Goal: Book appointment/travel/reservation

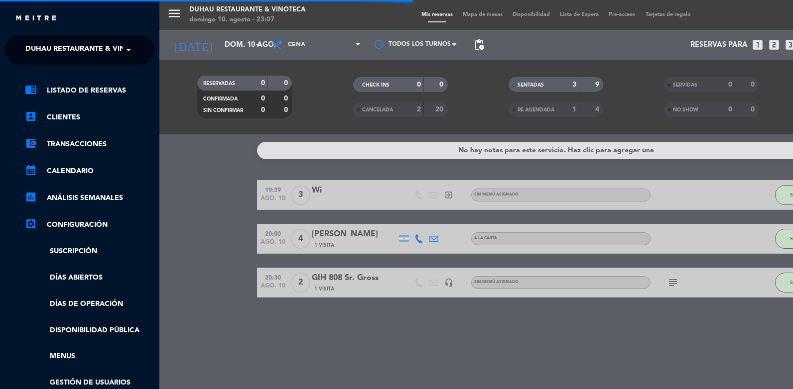
click at [87, 50] on span "Duhau Restaurante & Vinoteca" at bounding box center [87, 49] width 124 height 21
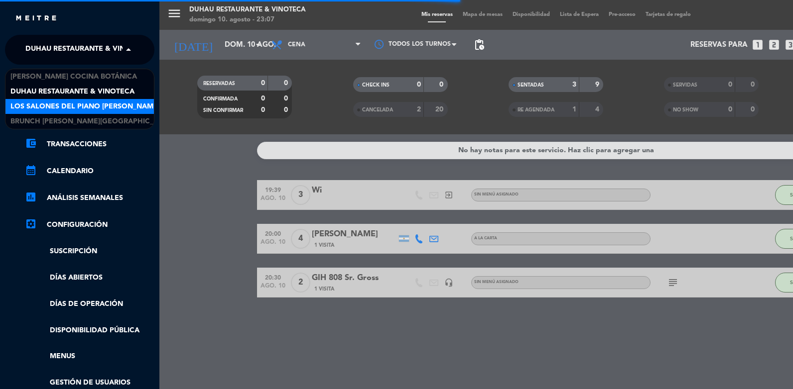
click at [102, 103] on span "Los Salones del Piano [PERSON_NAME]" at bounding box center [84, 106] width 149 height 11
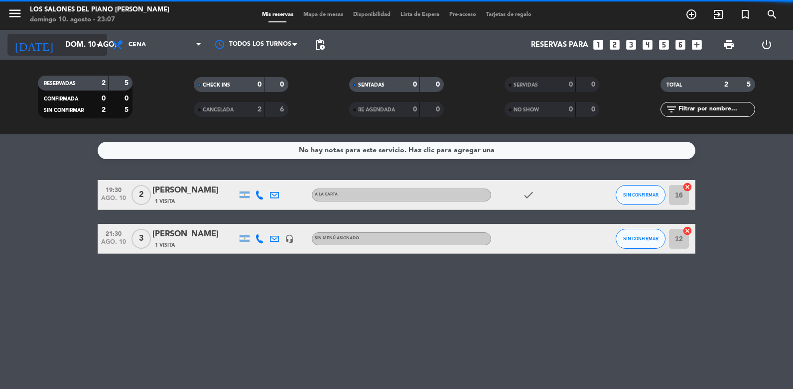
click at [71, 49] on input "dom. 10 ago." at bounding box center [108, 45] width 96 height 18
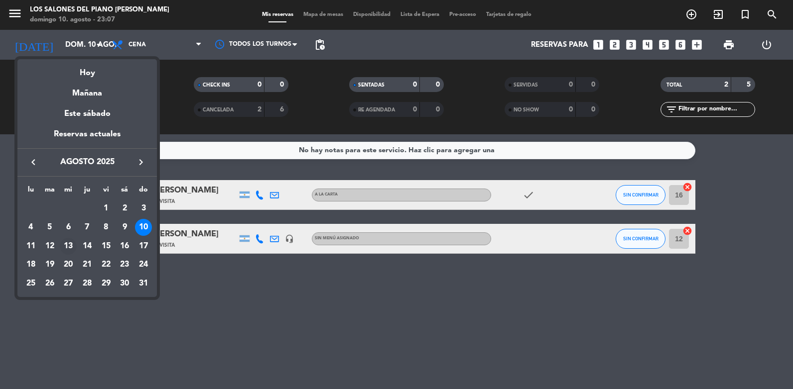
click at [72, 244] on div "13" at bounding box center [68, 246] width 17 height 17
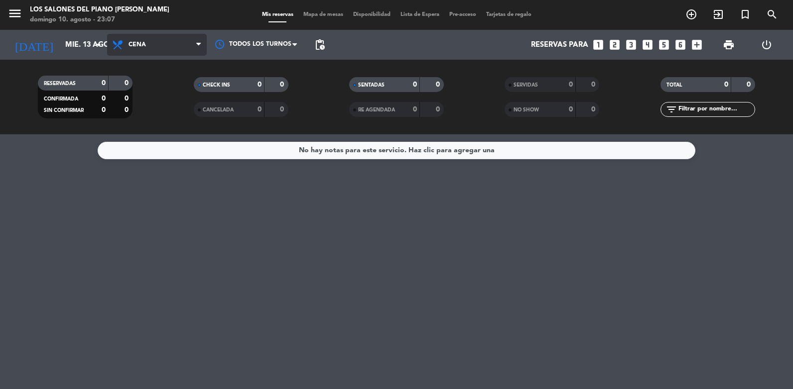
click at [175, 45] on span "Cena" at bounding box center [157, 45] width 100 height 22
click at [154, 117] on div "menu Los Salones del Piano [PERSON_NAME][DATE] 10. agosto - 23:07 Mis reservas …" at bounding box center [396, 67] width 793 height 134
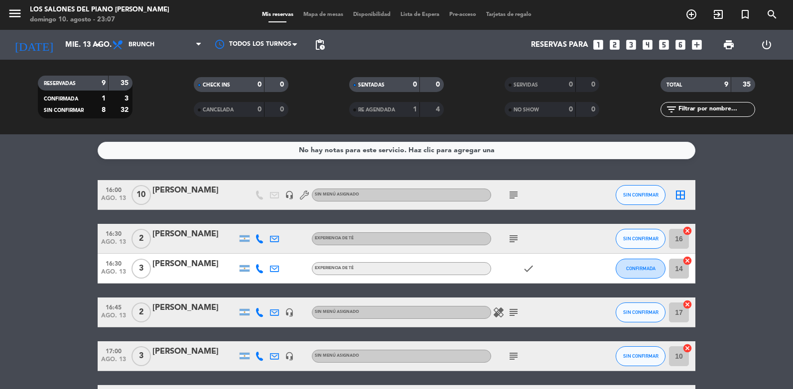
click at [515, 239] on icon "subject" at bounding box center [513, 239] width 12 height 12
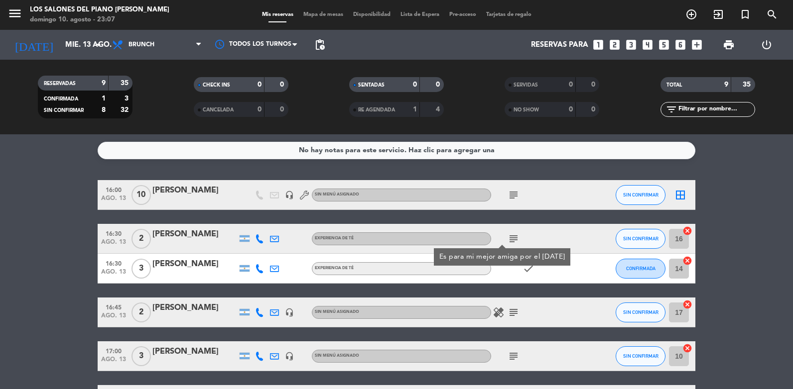
click at [514, 197] on icon "subject" at bounding box center [513, 195] width 12 height 12
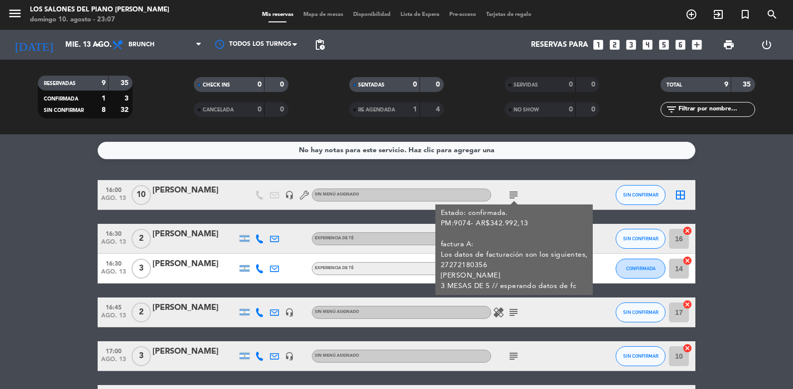
click at [511, 315] on icon "subject" at bounding box center [513, 313] width 12 height 12
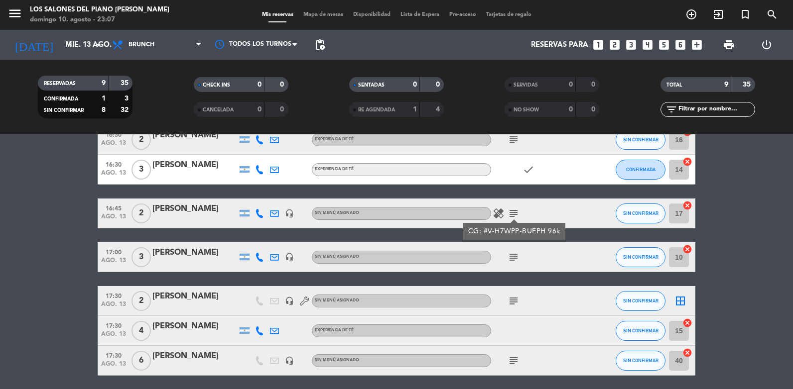
scroll to position [100, 0]
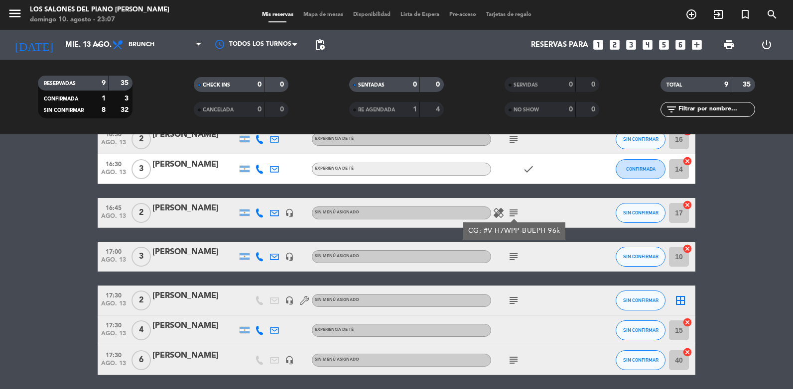
click at [517, 256] on icon "subject" at bounding box center [513, 257] width 12 height 12
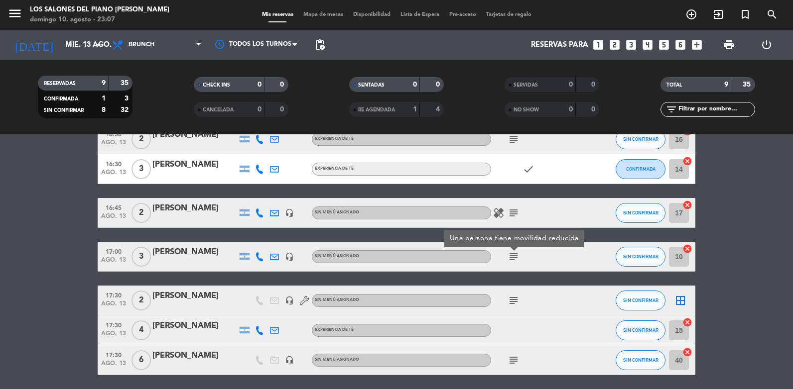
scroll to position [149, 0]
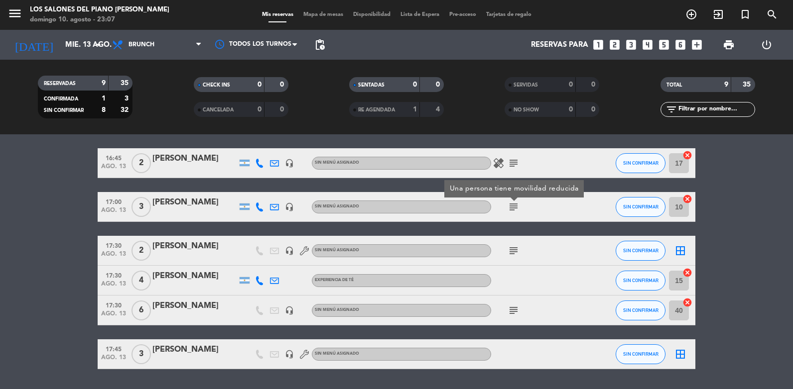
click at [515, 255] on icon "subject" at bounding box center [513, 251] width 12 height 12
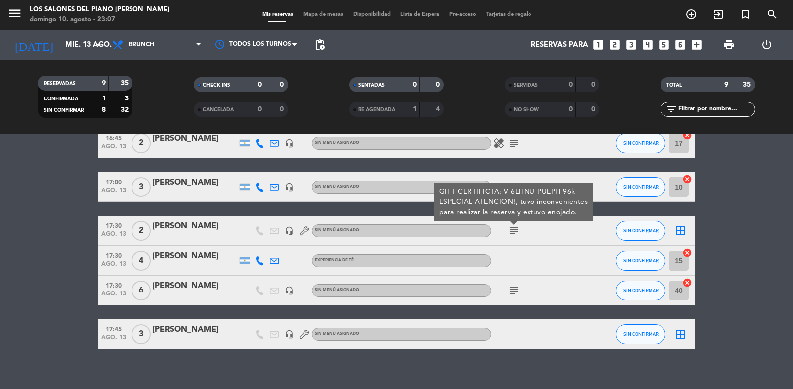
scroll to position [179, 0]
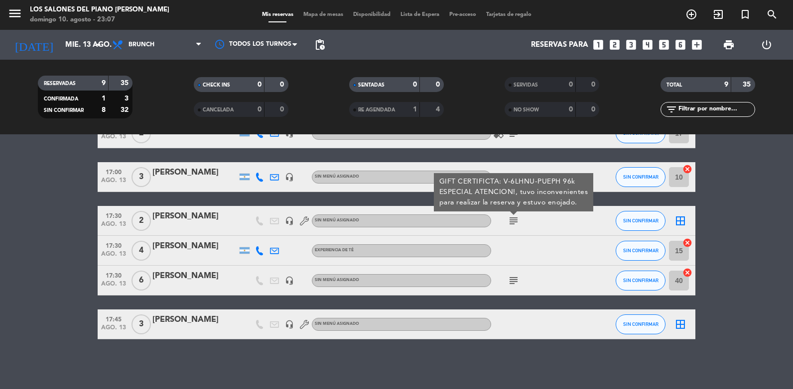
click at [512, 279] on icon "subject" at bounding box center [513, 281] width 12 height 12
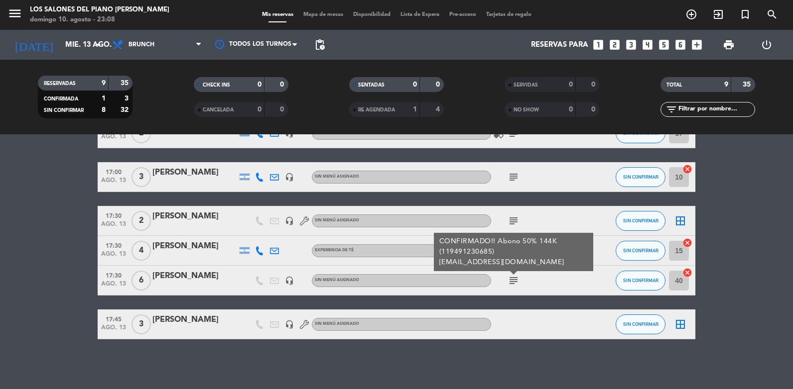
click at [521, 307] on div "16:00 [DATE] [PERSON_NAME] headset_mic Sin menú asignado subject SIN CONFIRMAR …" at bounding box center [397, 170] width 598 height 339
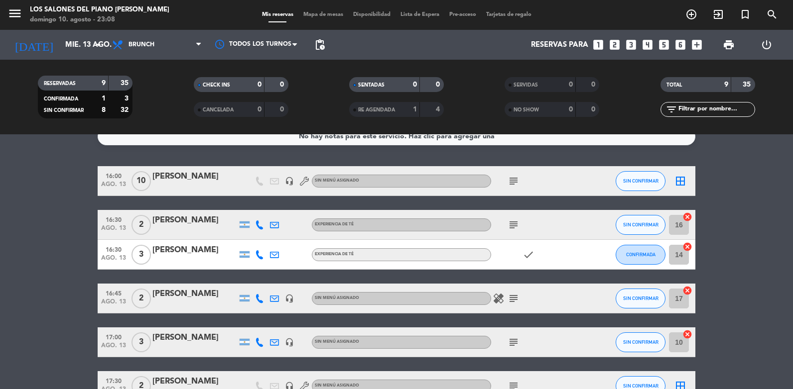
scroll to position [0, 0]
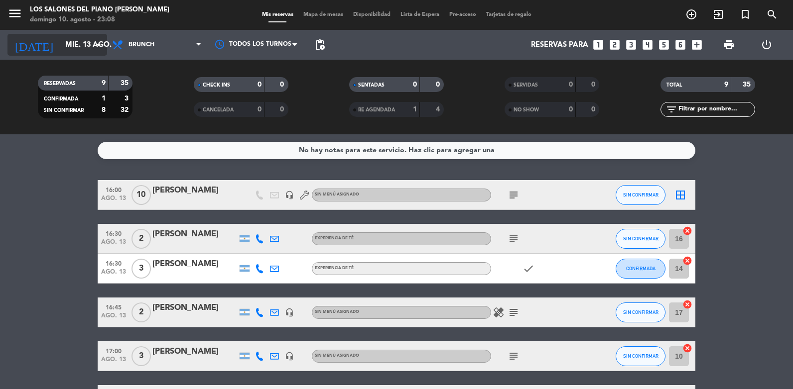
click at [84, 42] on input "mié. 13 ago." at bounding box center [108, 45] width 96 height 18
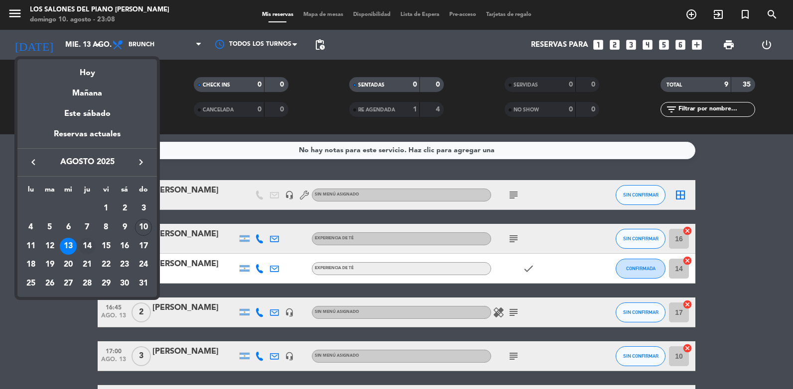
click at [83, 247] on div "14" at bounding box center [87, 246] width 17 height 17
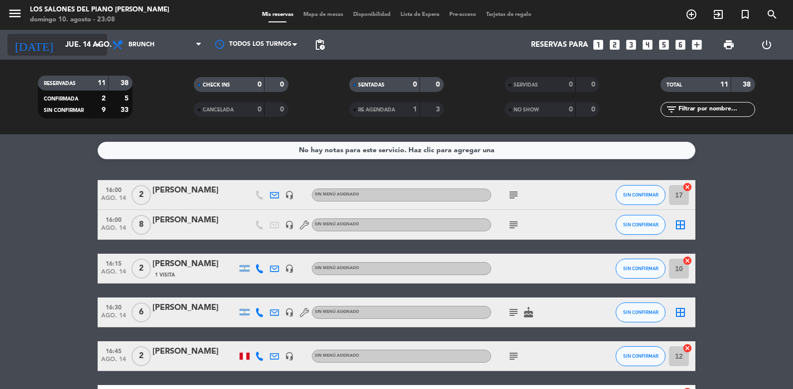
click at [89, 44] on input "jue. 14 ago." at bounding box center [108, 45] width 96 height 18
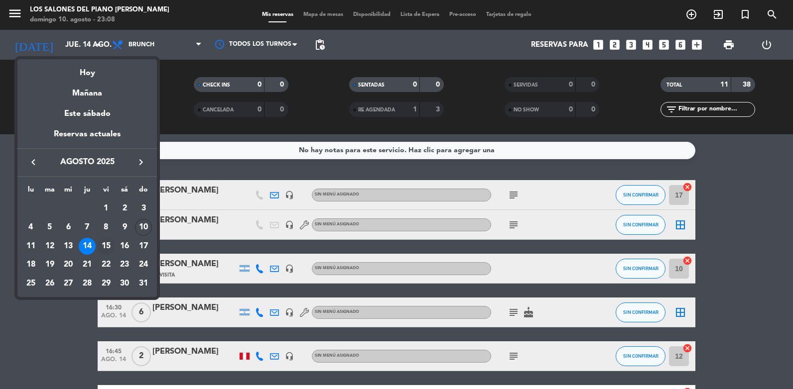
click at [108, 245] on div "15" at bounding box center [106, 246] width 17 height 17
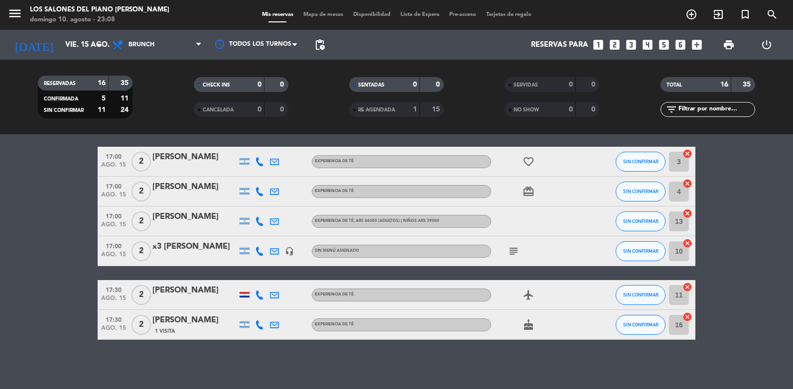
scroll to position [388, 0]
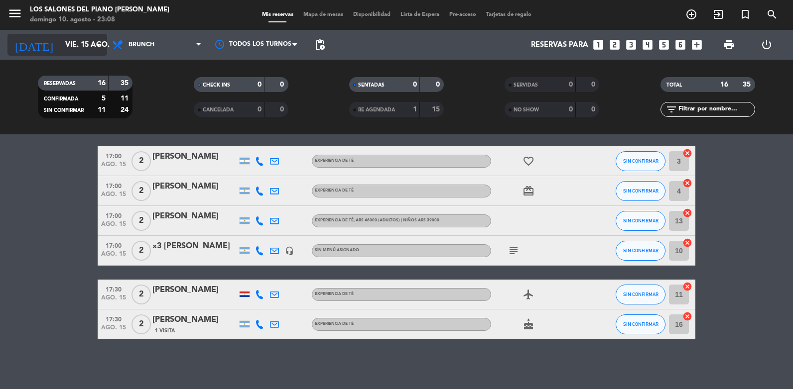
click at [65, 38] on input "vie. 15 ago." at bounding box center [108, 45] width 96 height 18
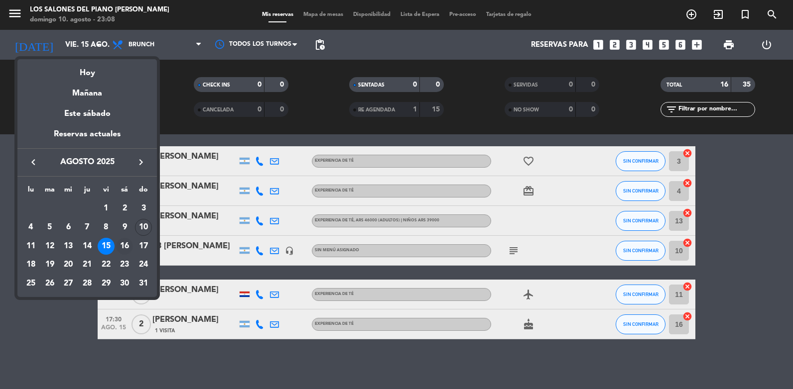
click at [127, 249] on div "16" at bounding box center [124, 246] width 17 height 17
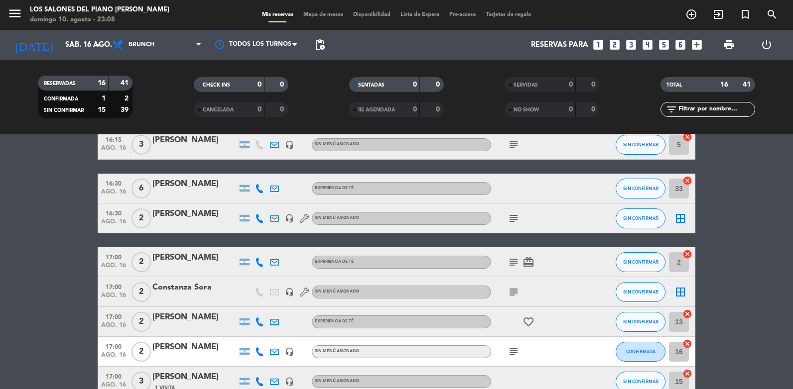
scroll to position [4, 0]
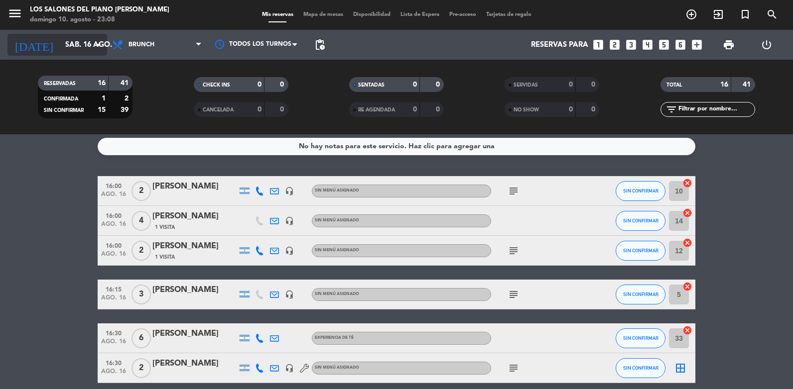
click at [86, 47] on input "sáb. 16 ago." at bounding box center [108, 45] width 96 height 18
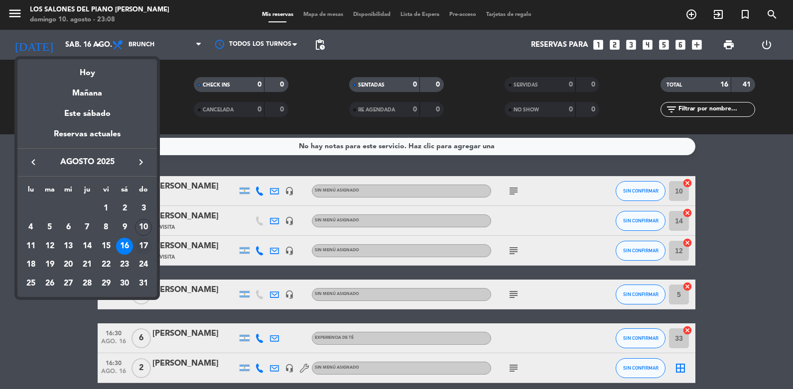
click at [145, 251] on div "17" at bounding box center [143, 246] width 17 height 17
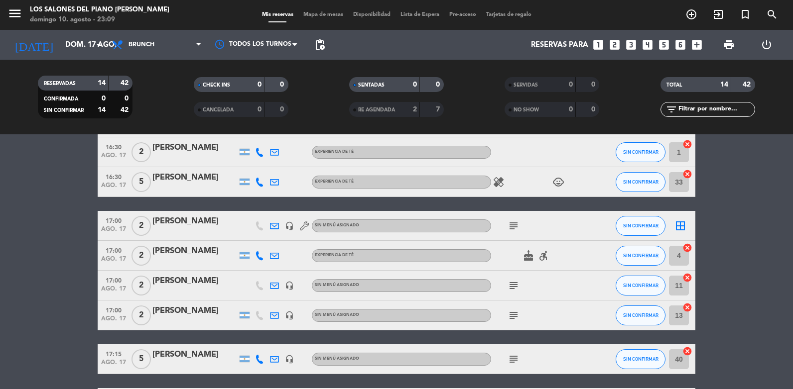
scroll to position [329, 0]
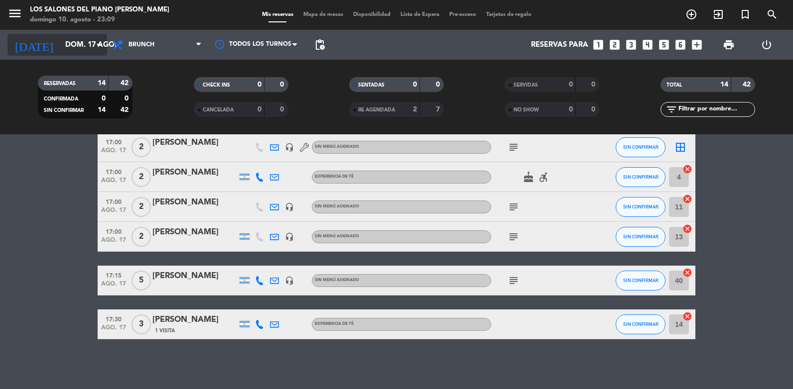
click at [84, 47] on input "dom. 17 ago." at bounding box center [108, 45] width 96 height 18
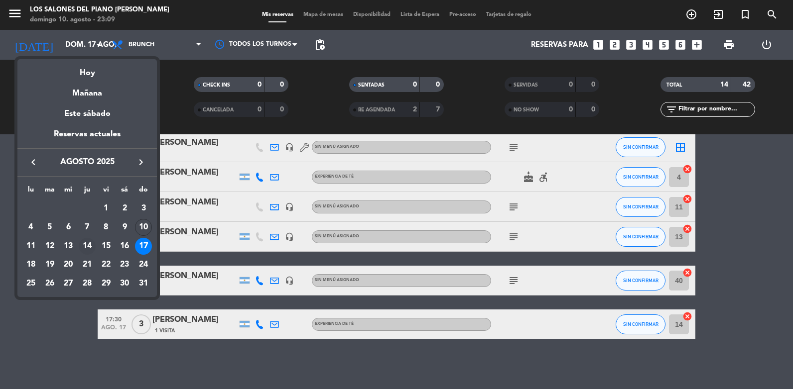
click at [90, 248] on div "14" at bounding box center [87, 246] width 17 height 17
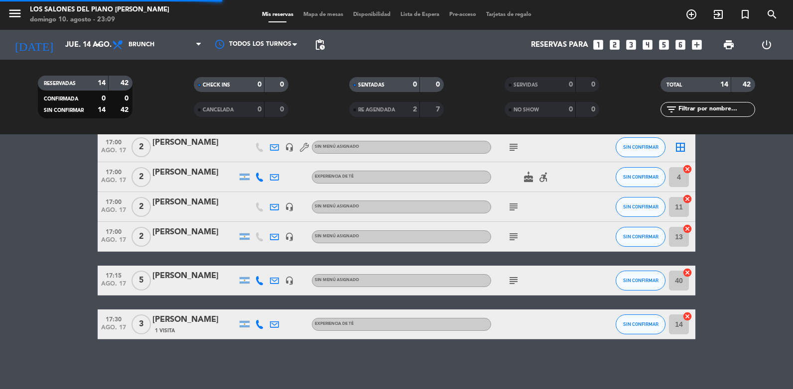
scroll to position [253, 0]
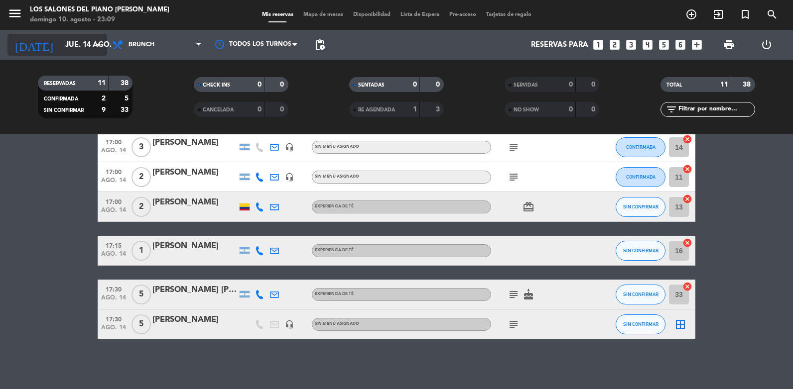
click at [60, 48] on input "jue. 14 ago." at bounding box center [108, 45] width 96 height 18
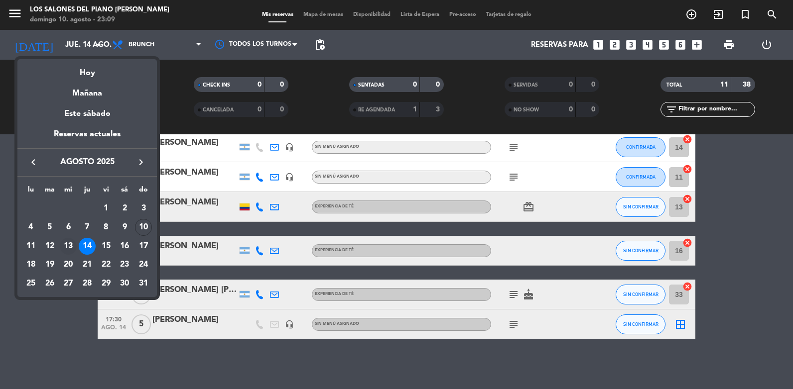
click at [68, 241] on div "13" at bounding box center [68, 246] width 17 height 17
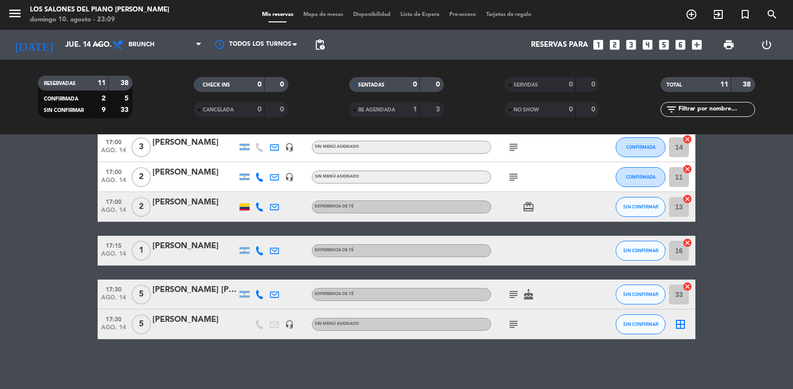
type input "mié. 13 ago."
